Goal: Navigation & Orientation: Find specific page/section

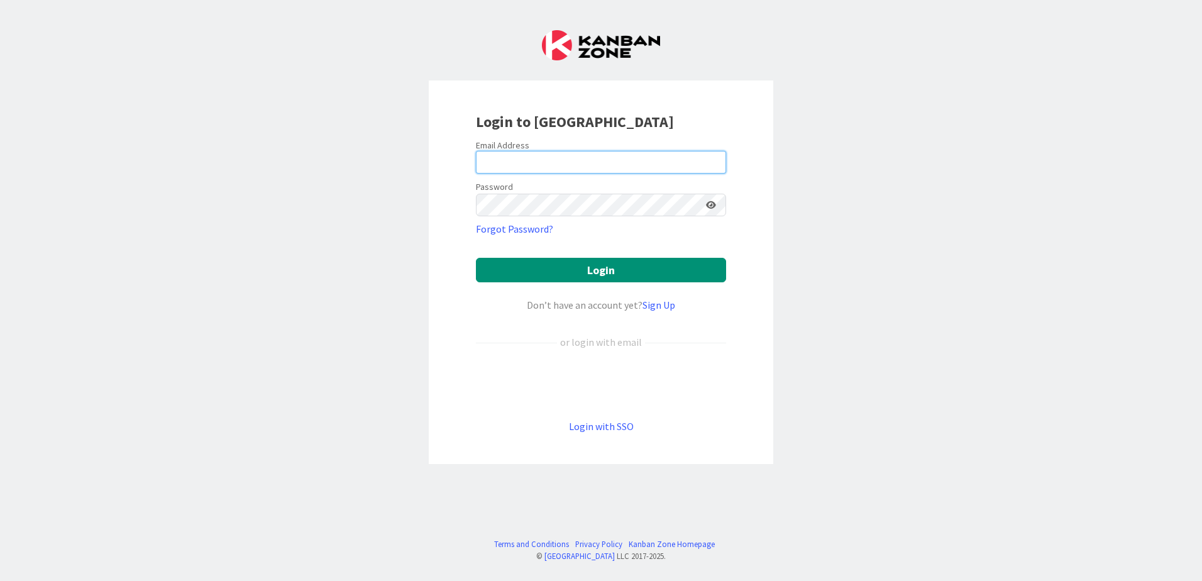
click at [522, 163] on input "email" at bounding box center [601, 162] width 250 height 23
type input "[PERSON_NAME][EMAIL_ADDRESS][DOMAIN_NAME]"
click at [476, 258] on button "Login" at bounding box center [601, 270] width 250 height 25
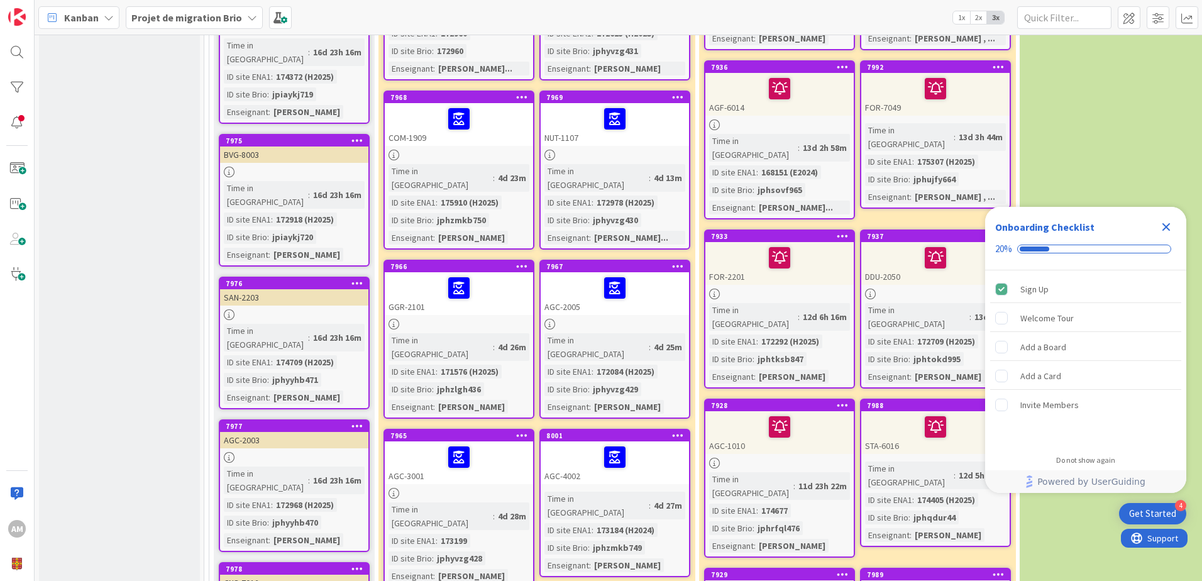
click at [1168, 229] on icon "Close Checklist" at bounding box center [1166, 227] width 8 height 8
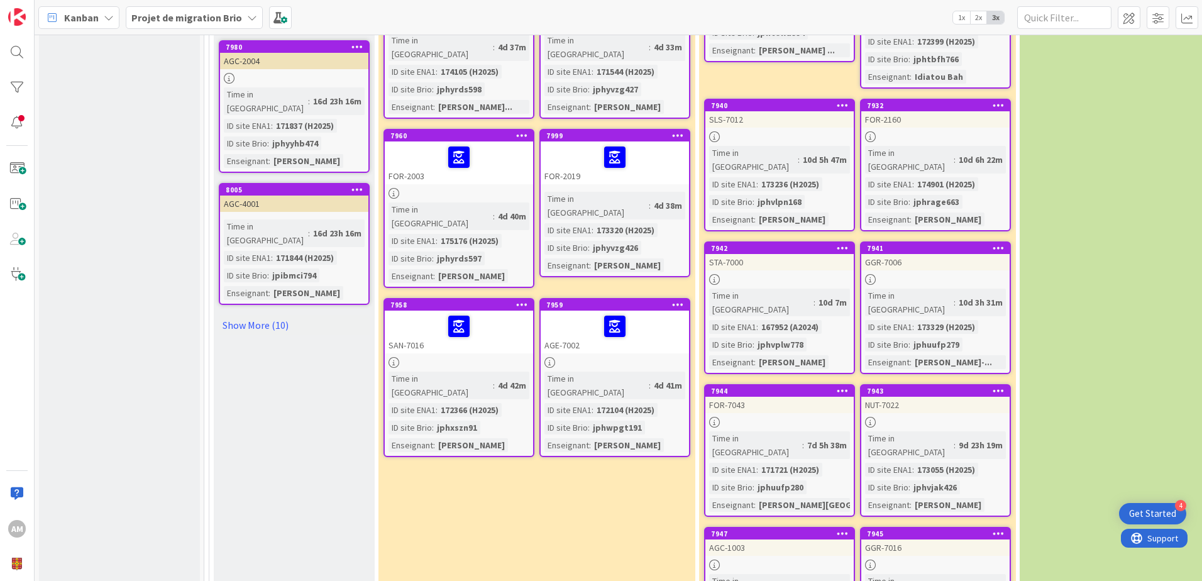
scroll to position [1634, 0]
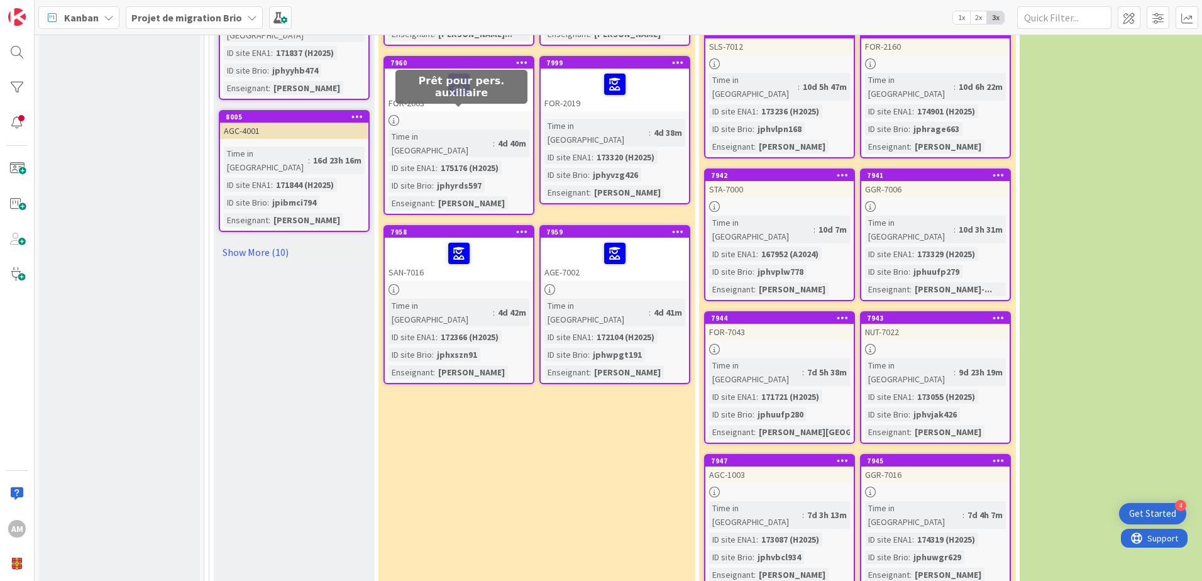
drag, startPoint x: 458, startPoint y: 112, endPoint x: 461, endPoint y: 106, distance: 7.0
click at [461, 240] on div at bounding box center [458, 253] width 141 height 26
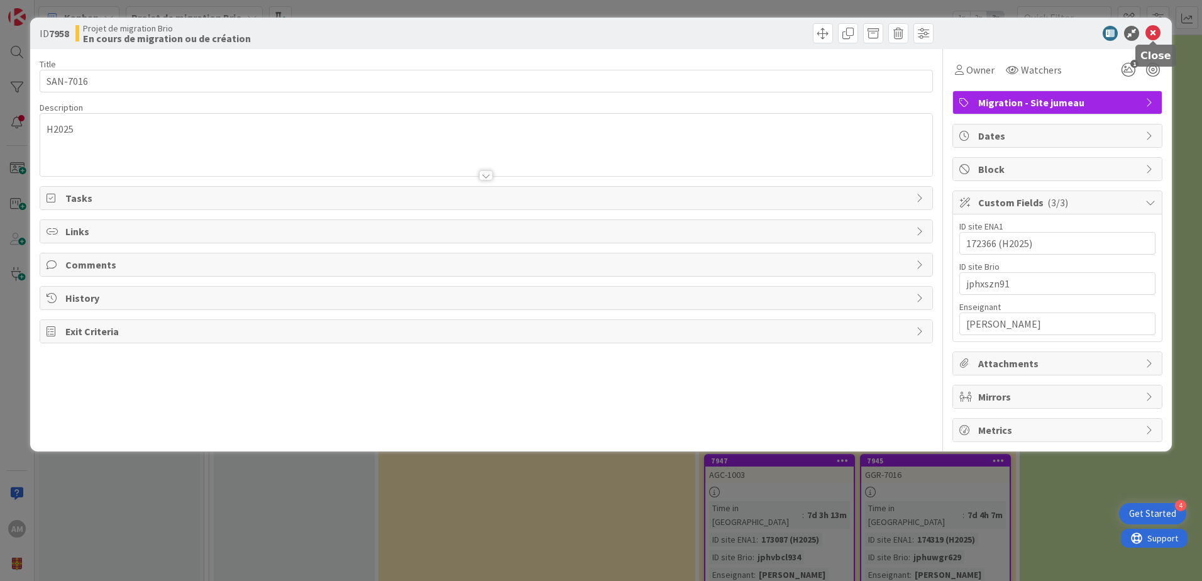
click at [1152, 31] on icon at bounding box center [1152, 33] width 15 height 15
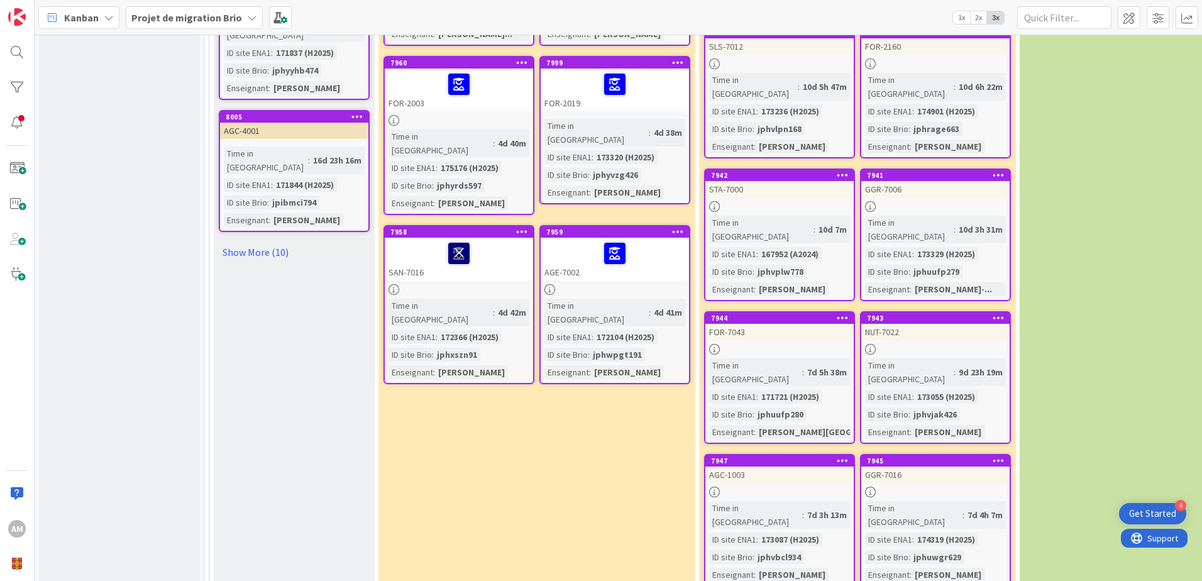
click at [459, 243] on icon at bounding box center [458, 253] width 21 height 20
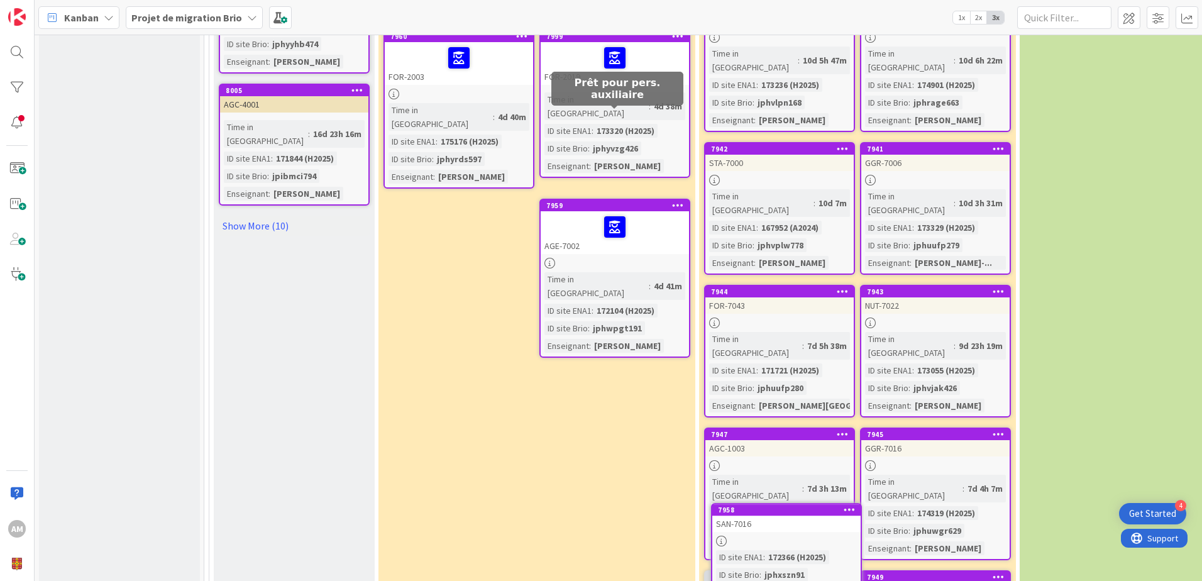
scroll to position [1672, 0]
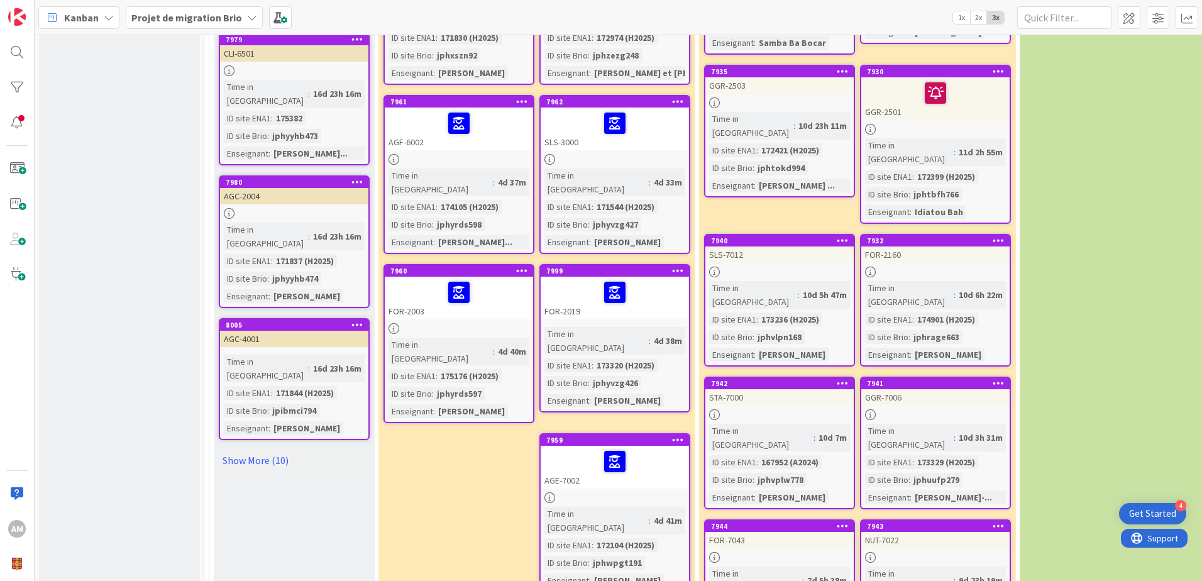
scroll to position [1421, 0]
